Goal: Task Accomplishment & Management: Manage account settings

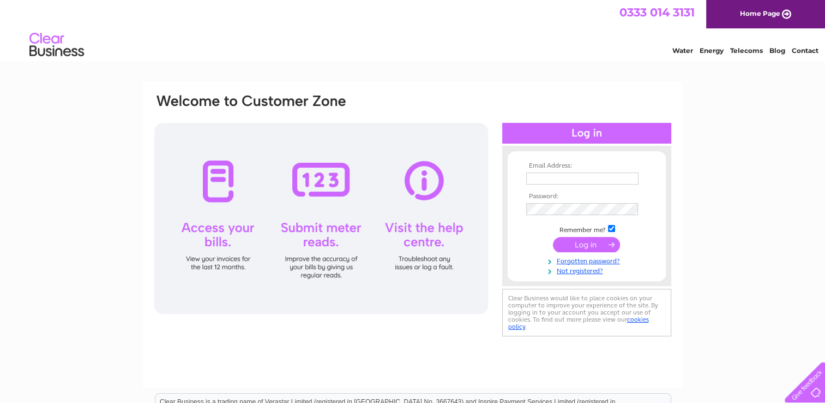
type input "[EMAIL_ADDRESS][DOMAIN_NAME]"
click at [586, 239] on input "submit" at bounding box center [586, 244] width 67 height 15
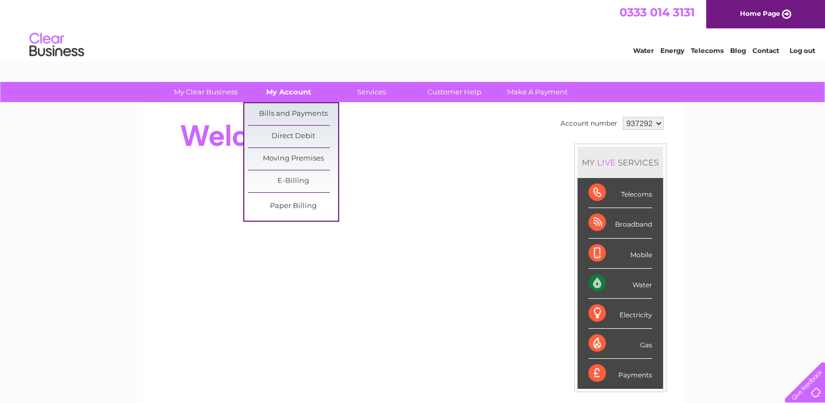
click at [278, 100] on link "My Account" at bounding box center [289, 92] width 90 height 20
